Goal: Check status: Check status

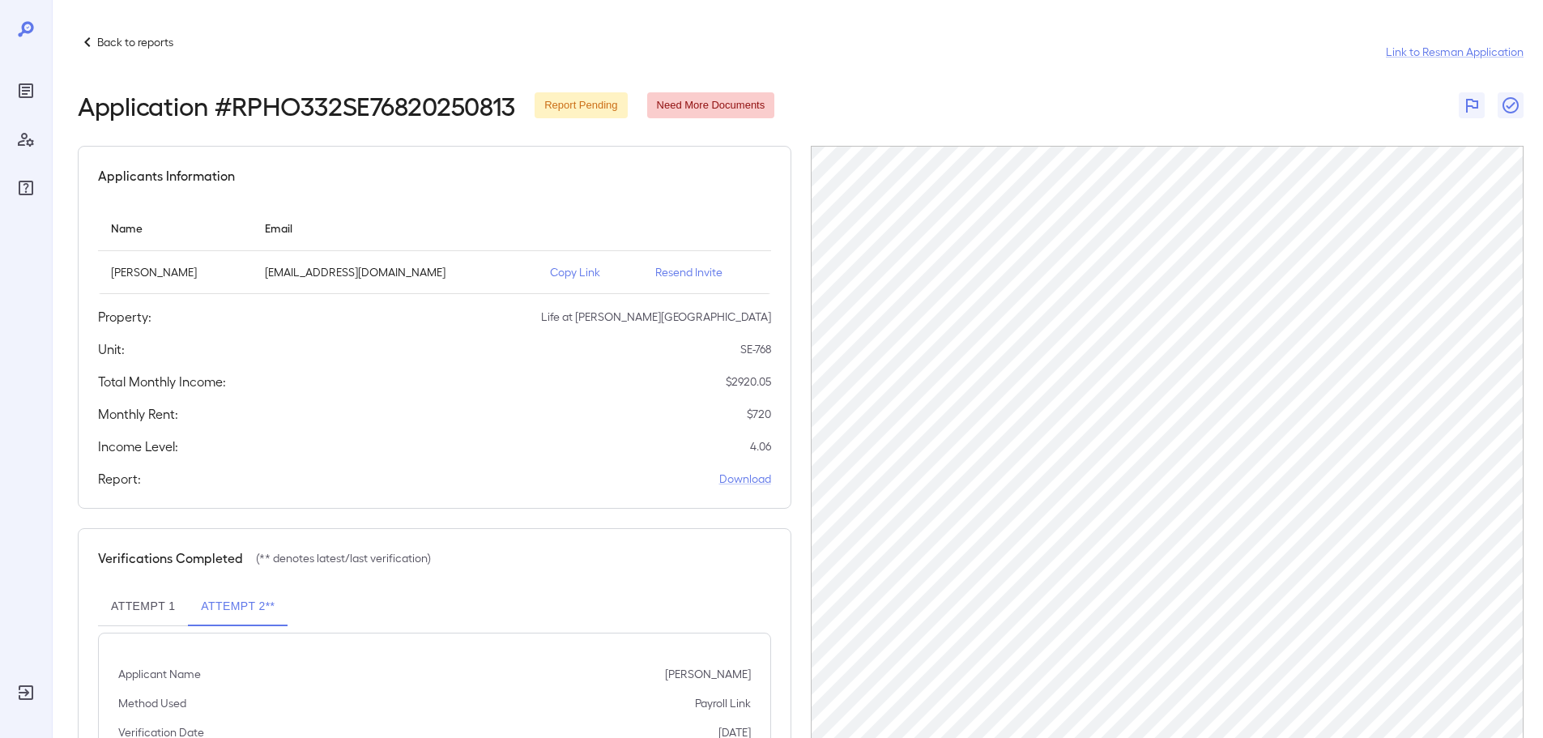
scroll to position [75, 0]
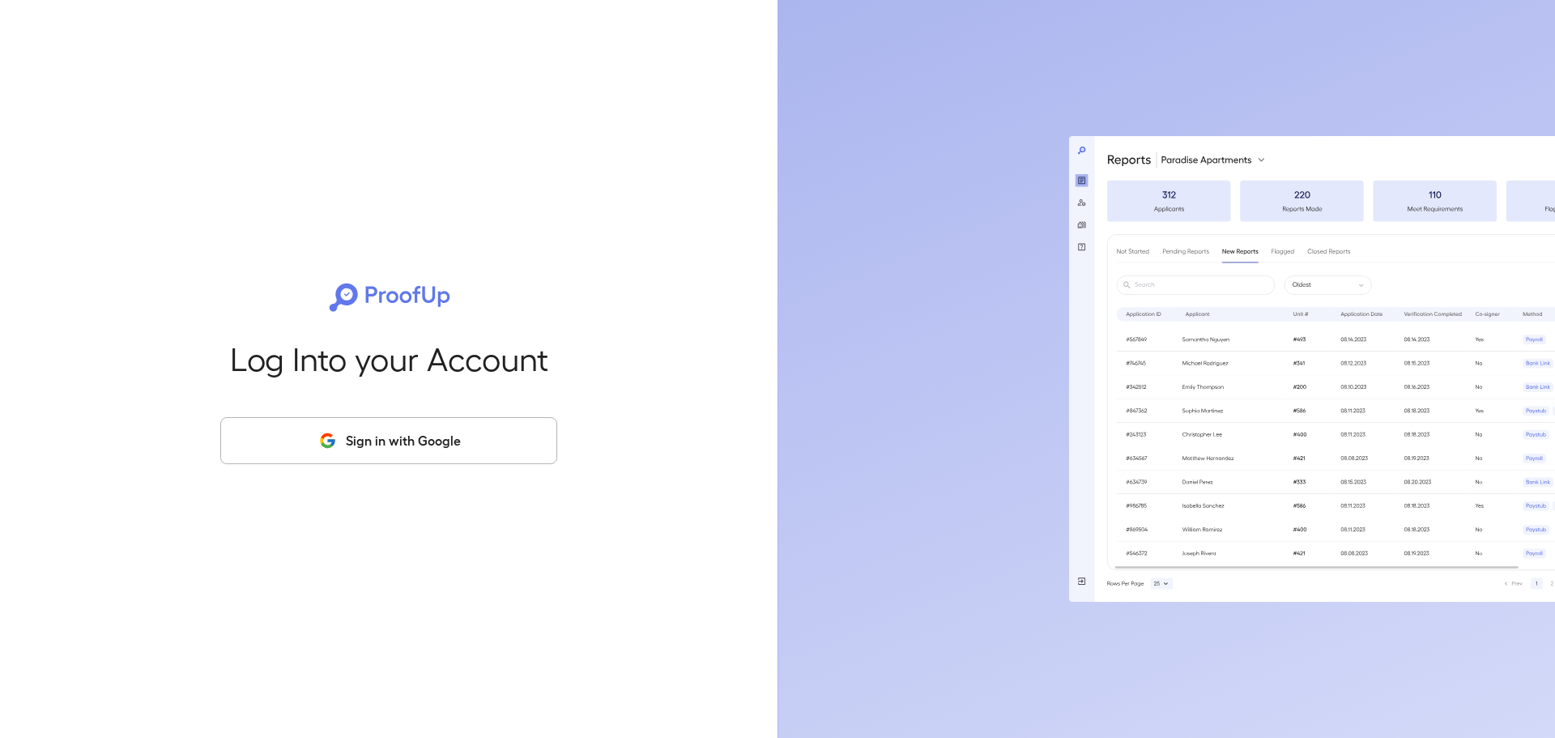
click at [413, 433] on button "Sign in with Google" at bounding box center [388, 440] width 337 height 47
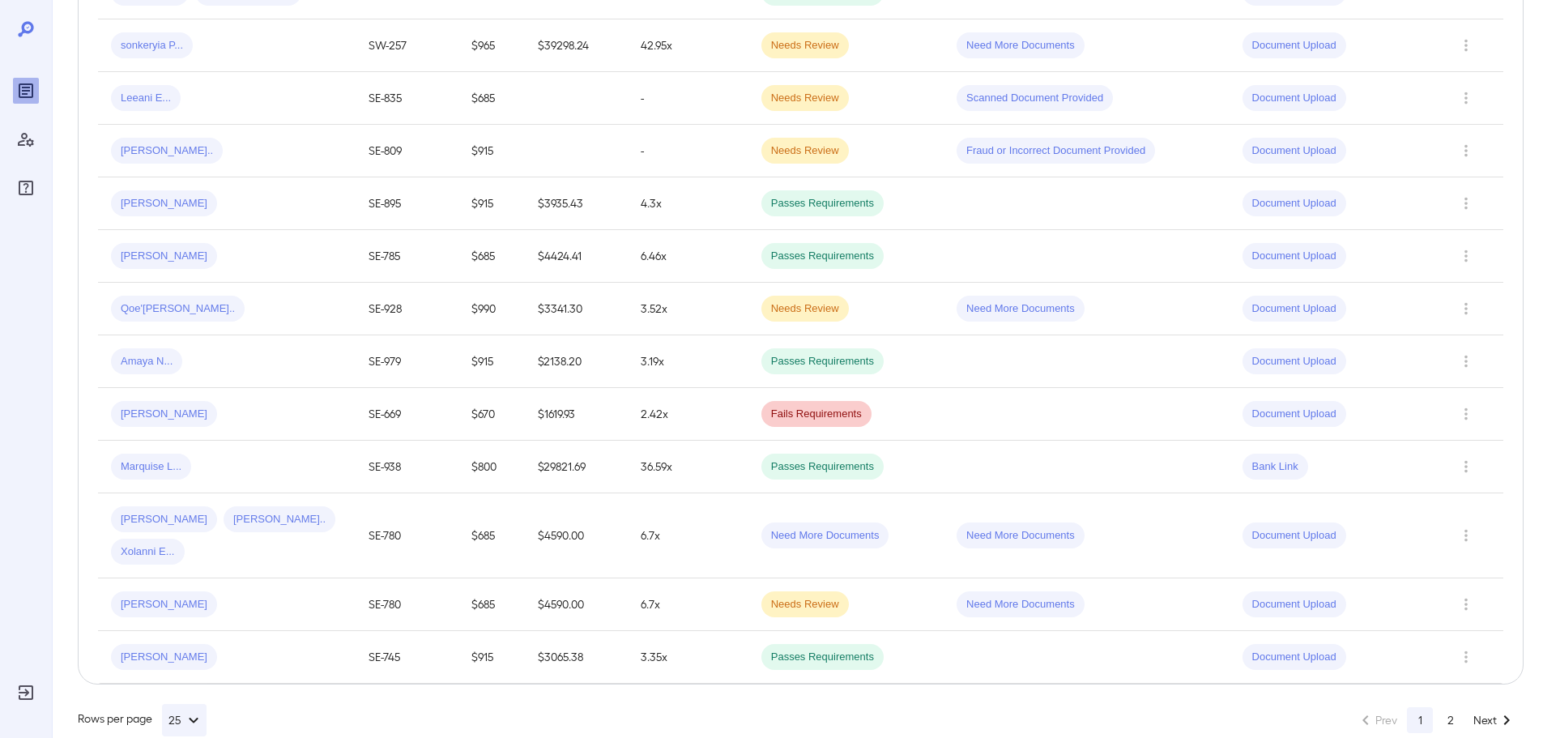
scroll to position [1085, 0]
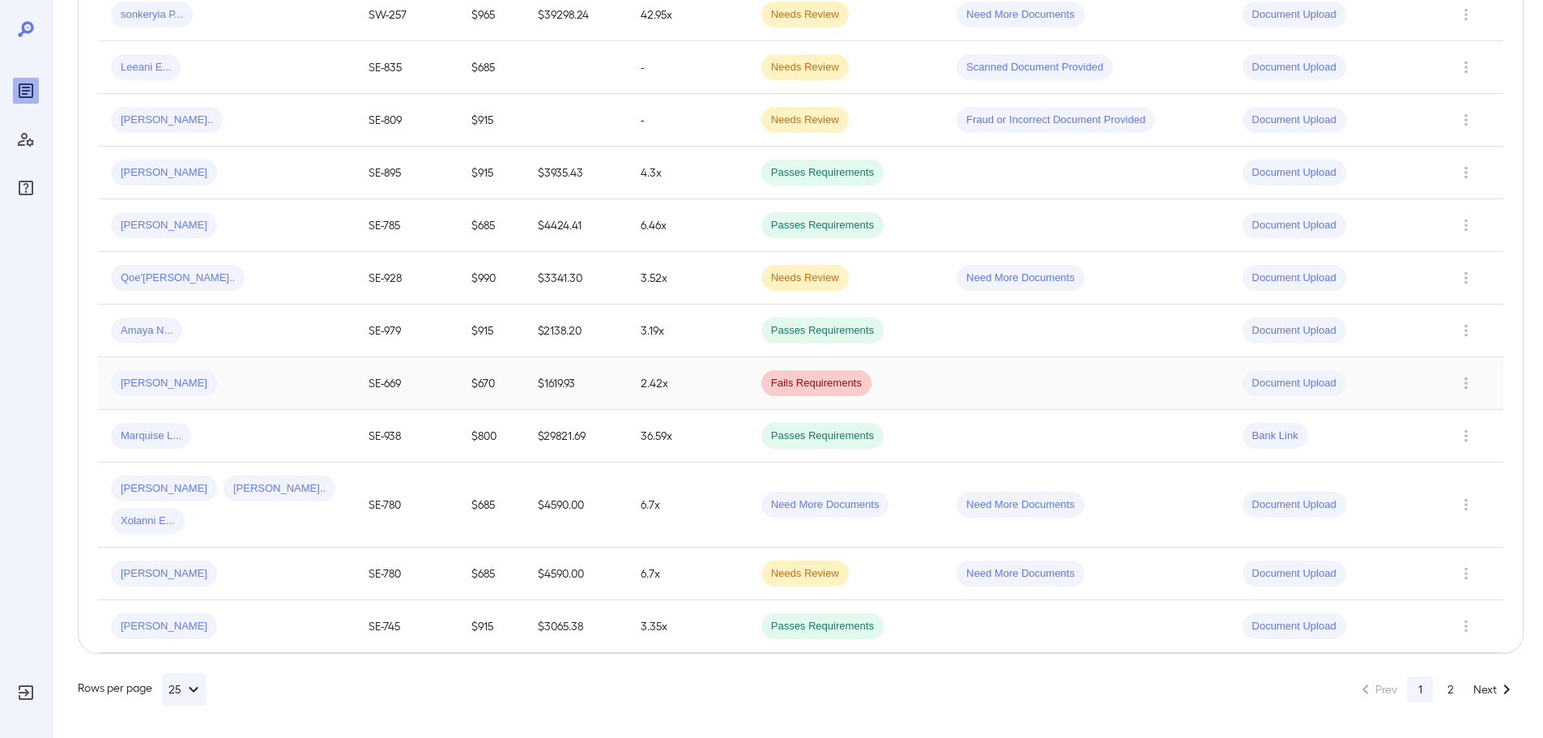
click at [795, 385] on span "Fails Requirements" at bounding box center [816, 383] width 110 height 15
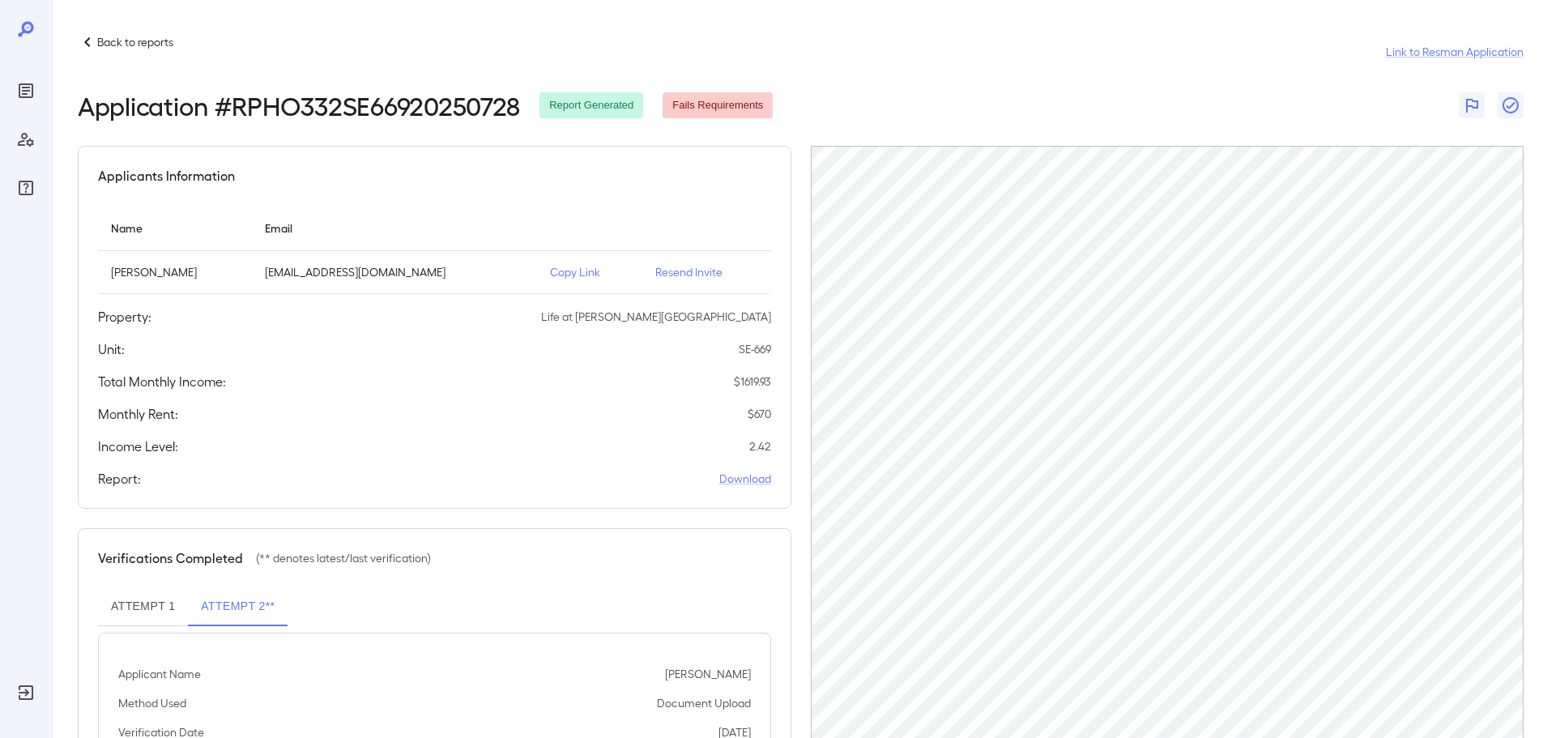
scroll to position [36, 0]
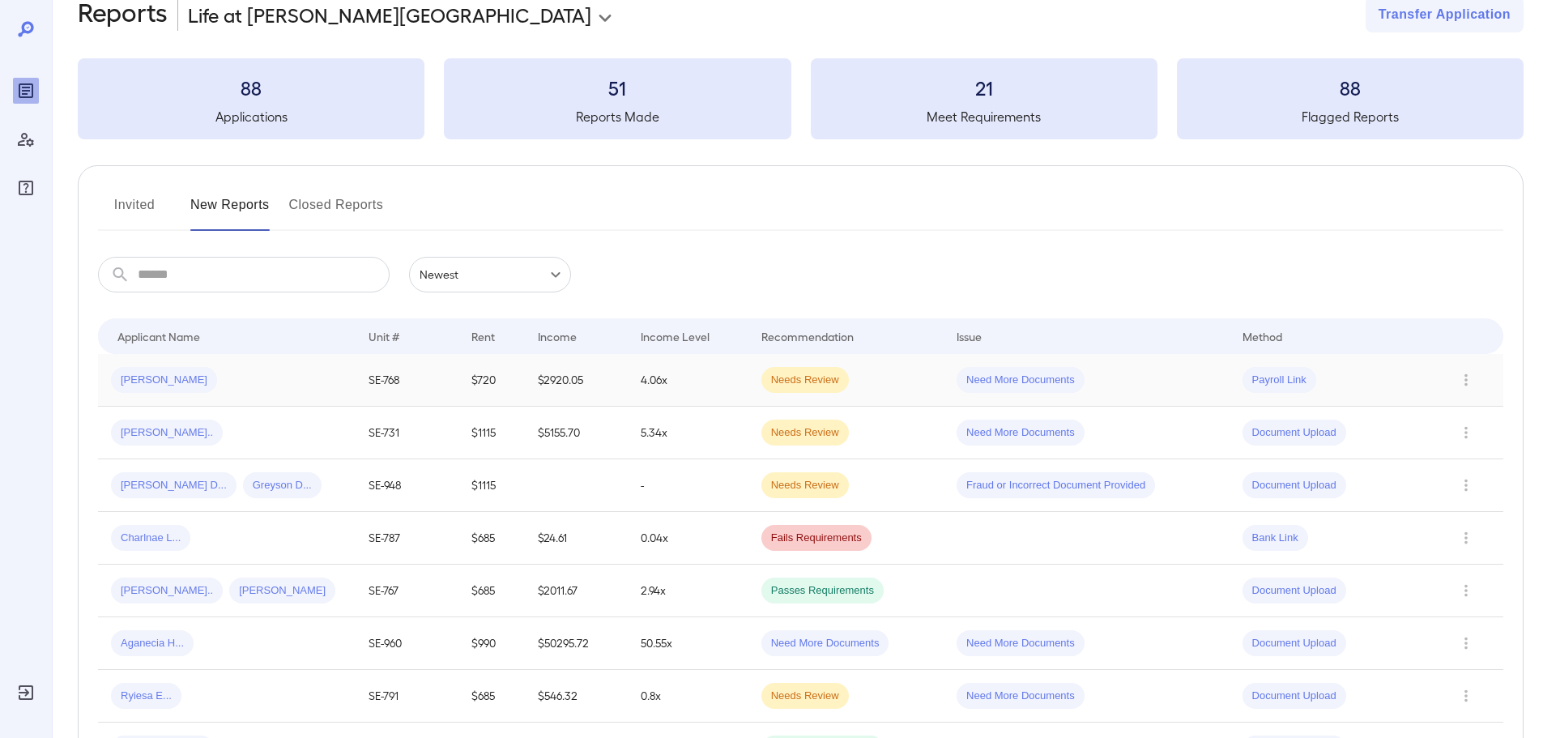
click at [927, 384] on td "Needs Review" at bounding box center [845, 380] width 195 height 53
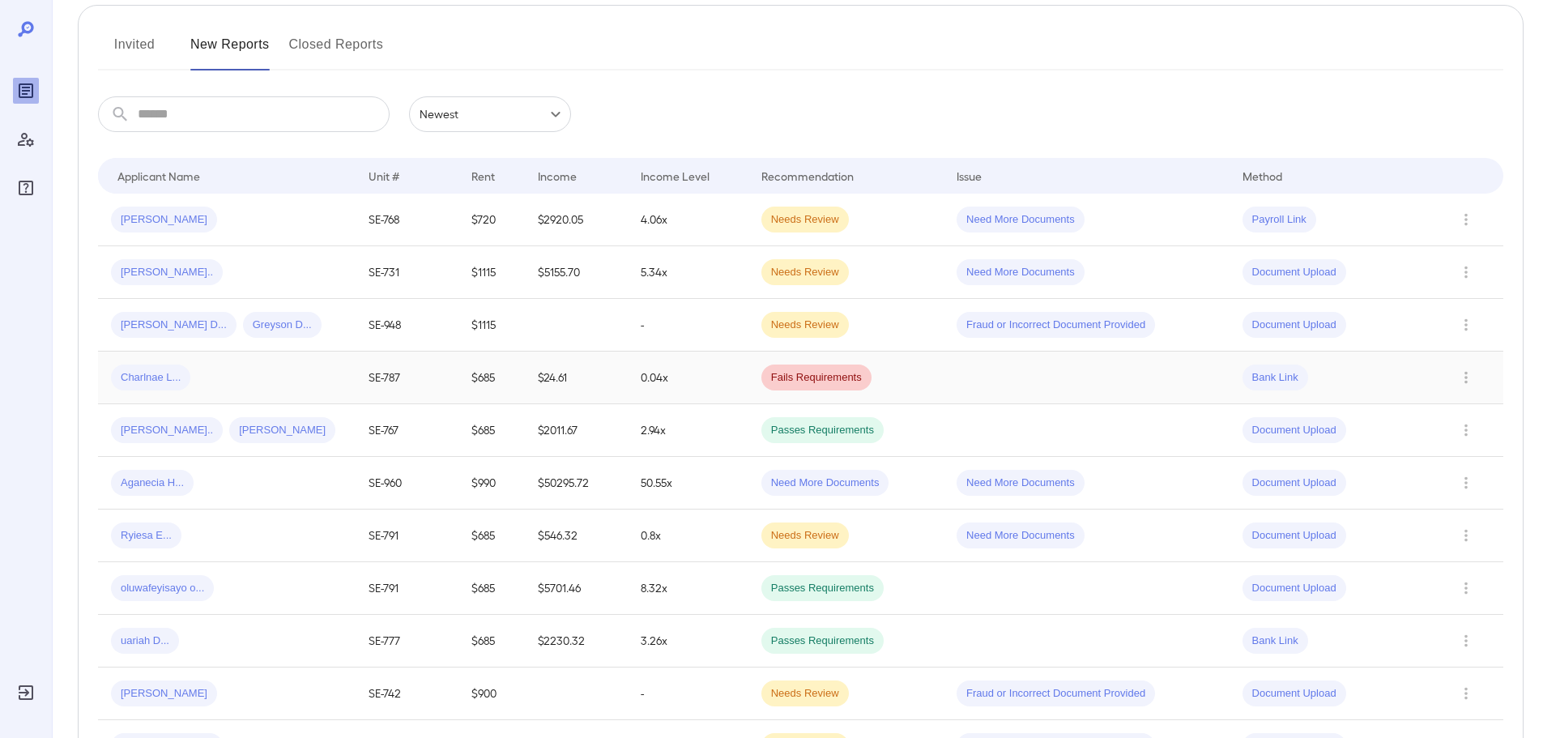
scroll to position [198, 0]
click at [858, 429] on span "Passes Requirements" at bounding box center [822, 428] width 122 height 15
